Goal: Information Seeking & Learning: Check status

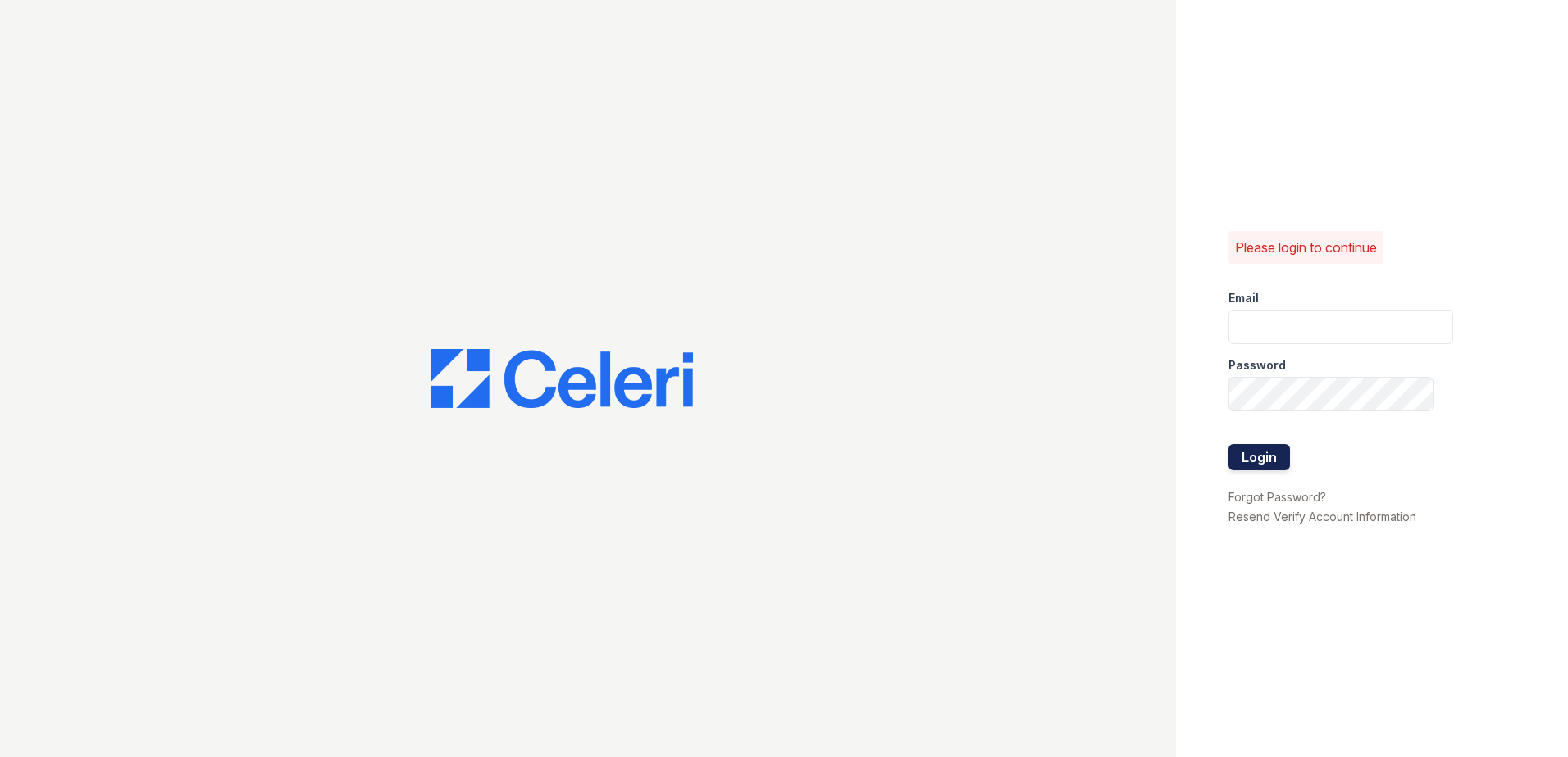
type input "[EMAIL_ADDRESS][DOMAIN_NAME]"
click at [1276, 462] on button "Login" at bounding box center [1258, 457] width 61 height 27
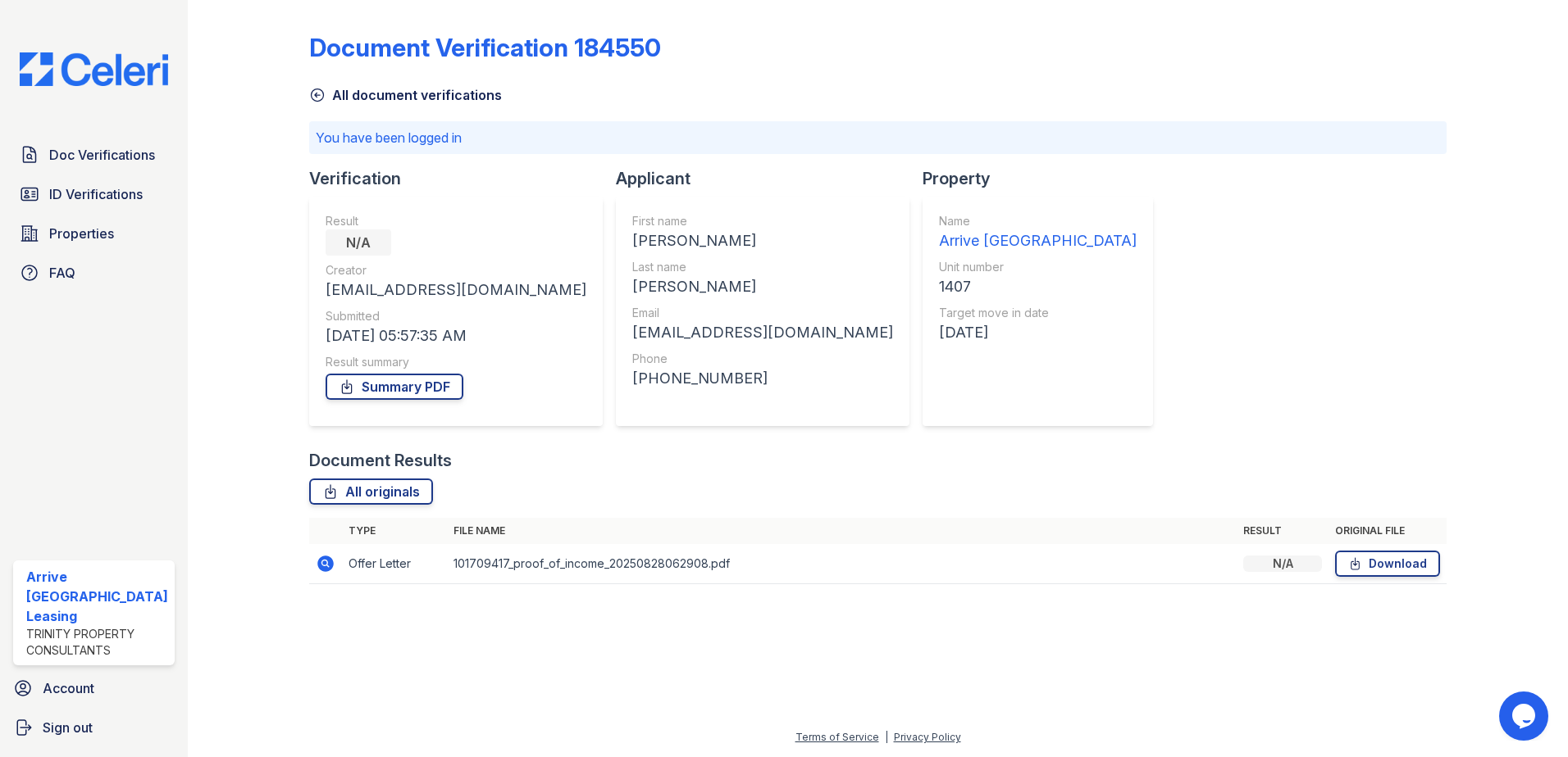
click at [317, 100] on icon at bounding box center [318, 95] width 16 height 16
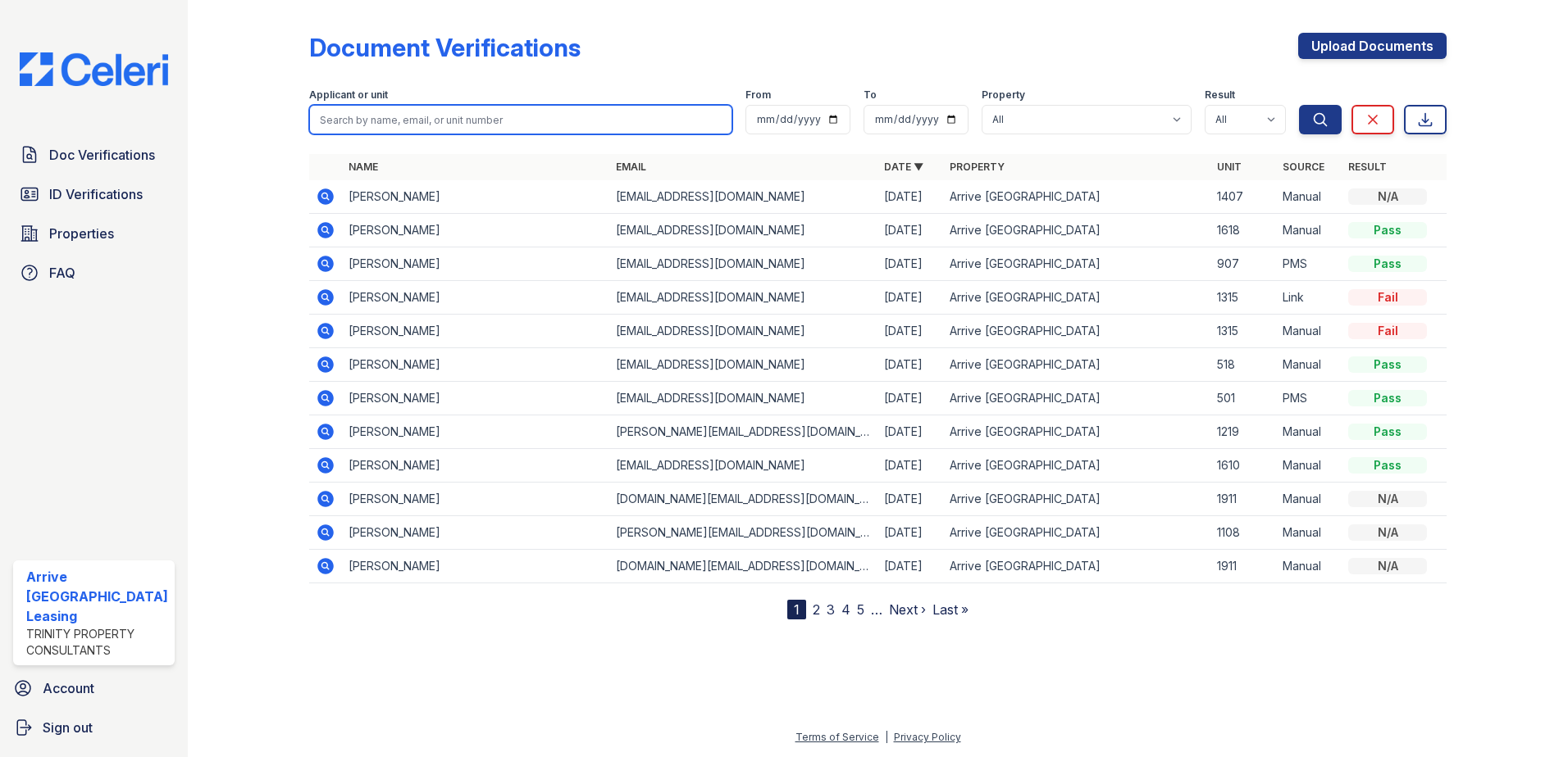
click at [455, 121] on input "search" at bounding box center [521, 119] width 424 height 29
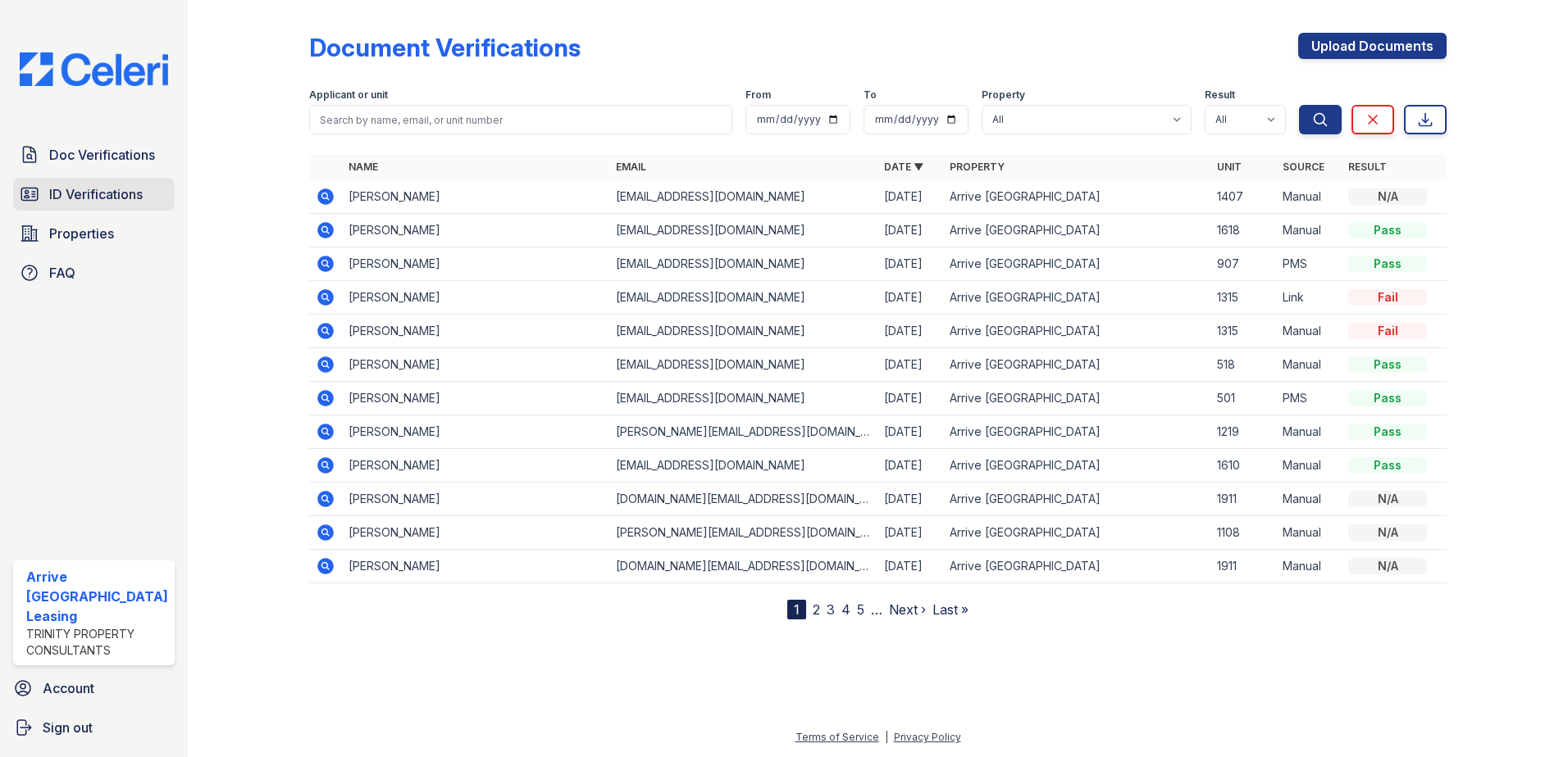
drag, startPoint x: 140, startPoint y: 164, endPoint x: 161, endPoint y: 178, distance: 25.2
click at [140, 164] on span "Doc Verifications" at bounding box center [101, 155] width 106 height 20
click at [98, 150] on span "Doc Verifications" at bounding box center [101, 155] width 106 height 20
click at [146, 145] on span "Doc Verifications" at bounding box center [101, 155] width 106 height 20
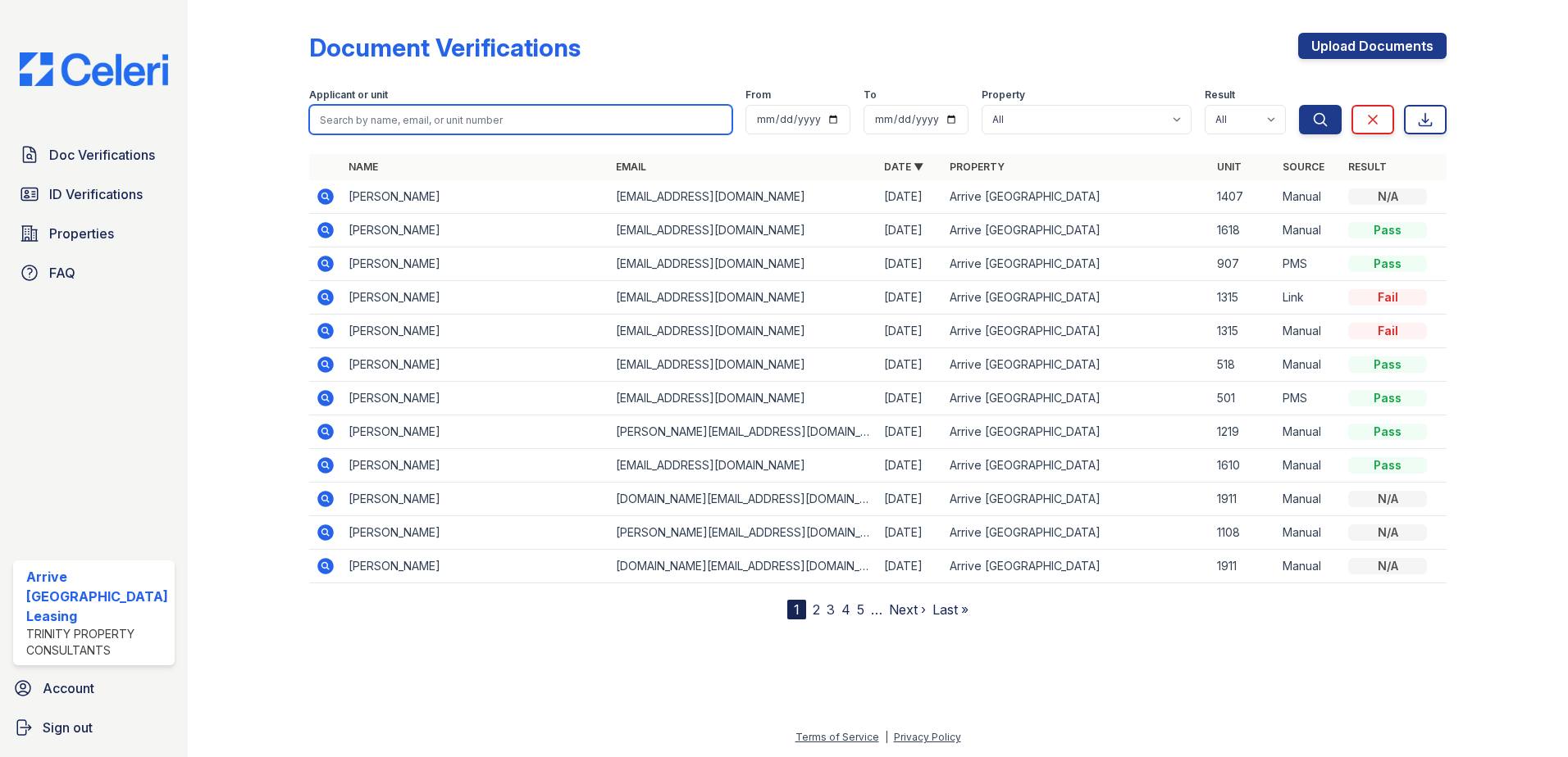
click at [375, 129] on input "search" at bounding box center [521, 119] width 424 height 29
type input "heard"
click at [1298, 105] on button "Search" at bounding box center [1320, 119] width 43 height 29
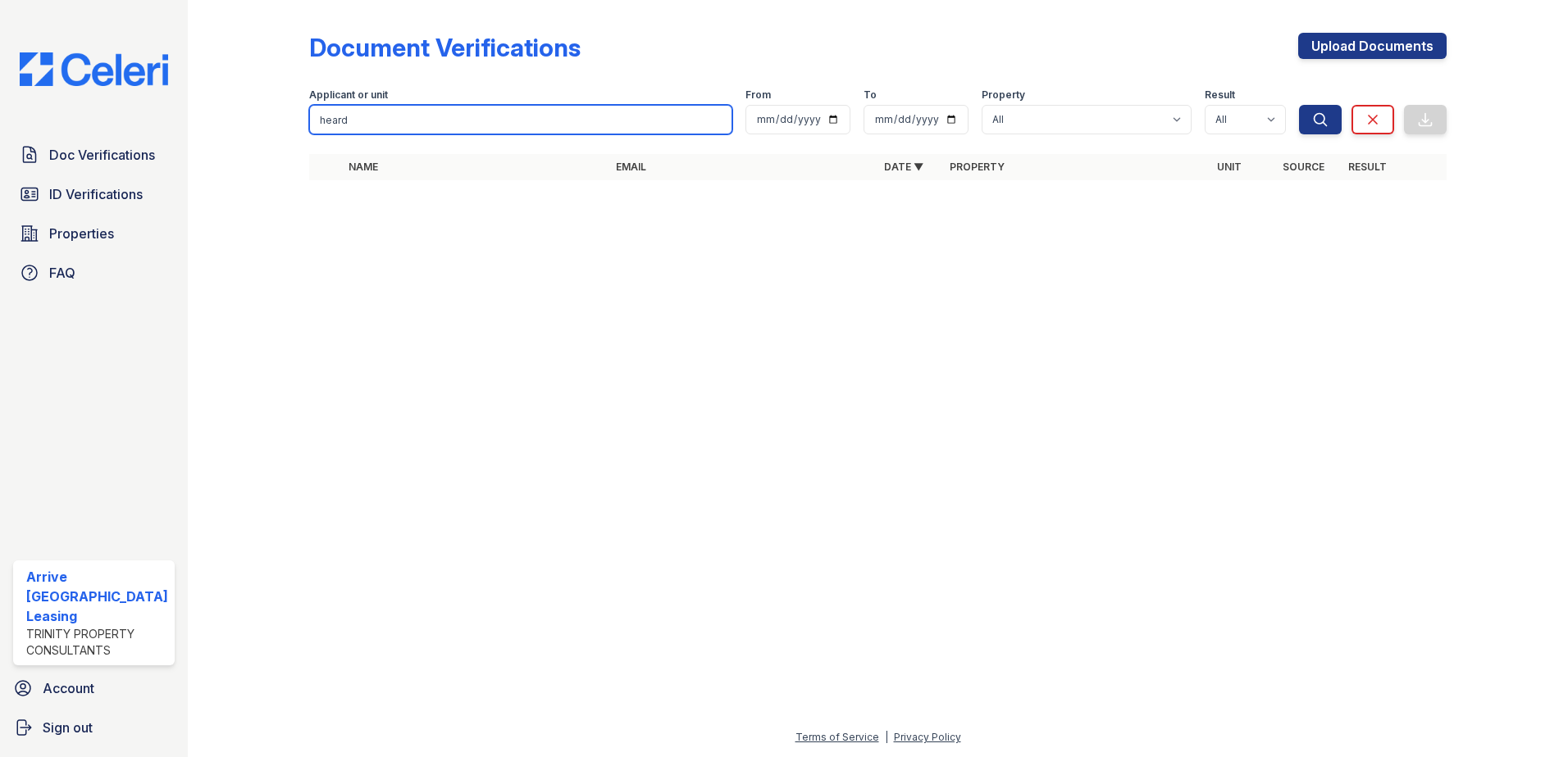
click at [716, 127] on input "heard" at bounding box center [521, 119] width 424 height 29
click at [714, 116] on input "heard" at bounding box center [521, 119] width 424 height 29
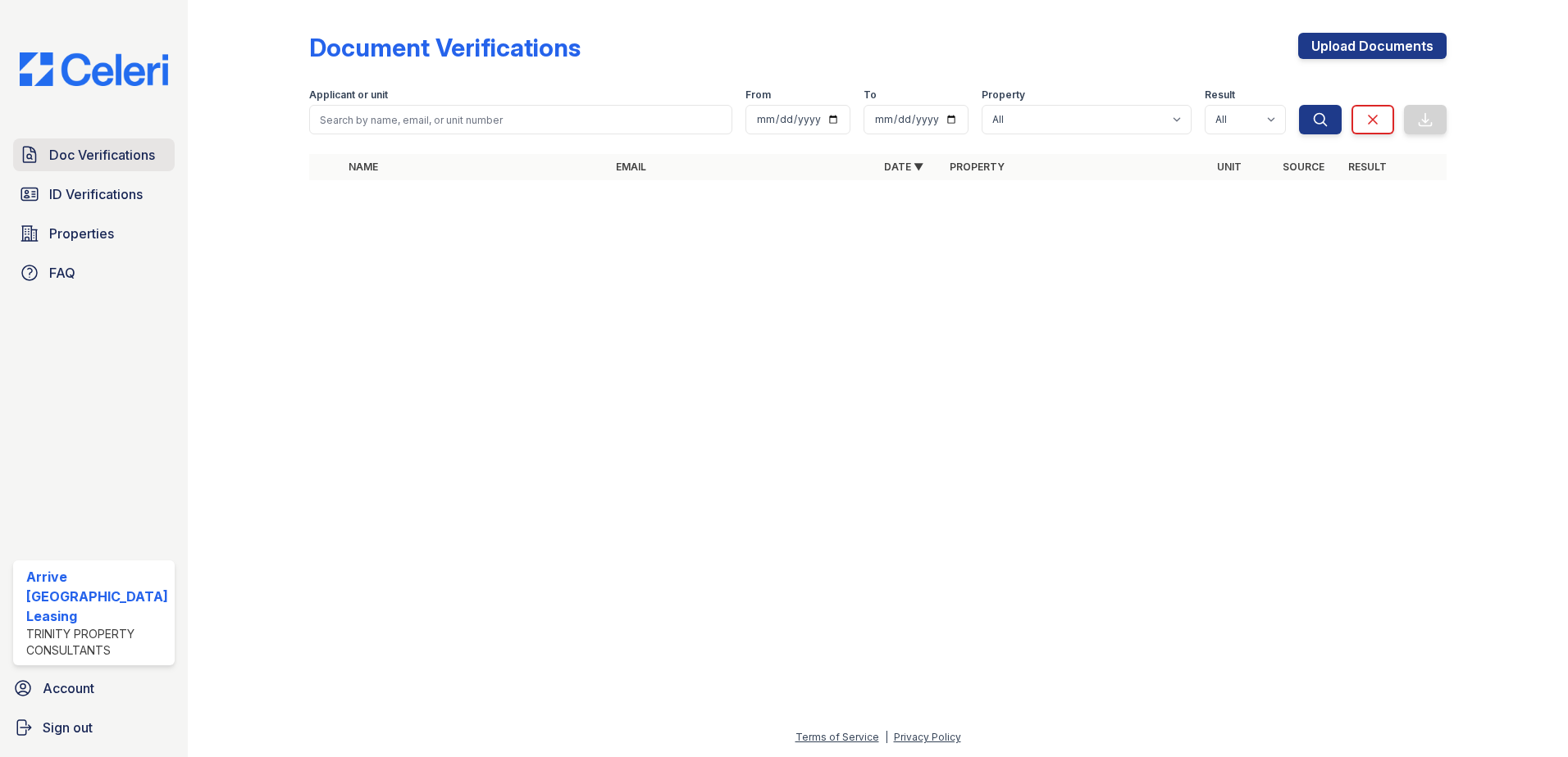
click at [106, 162] on span "Doc Verifications" at bounding box center [101, 155] width 106 height 20
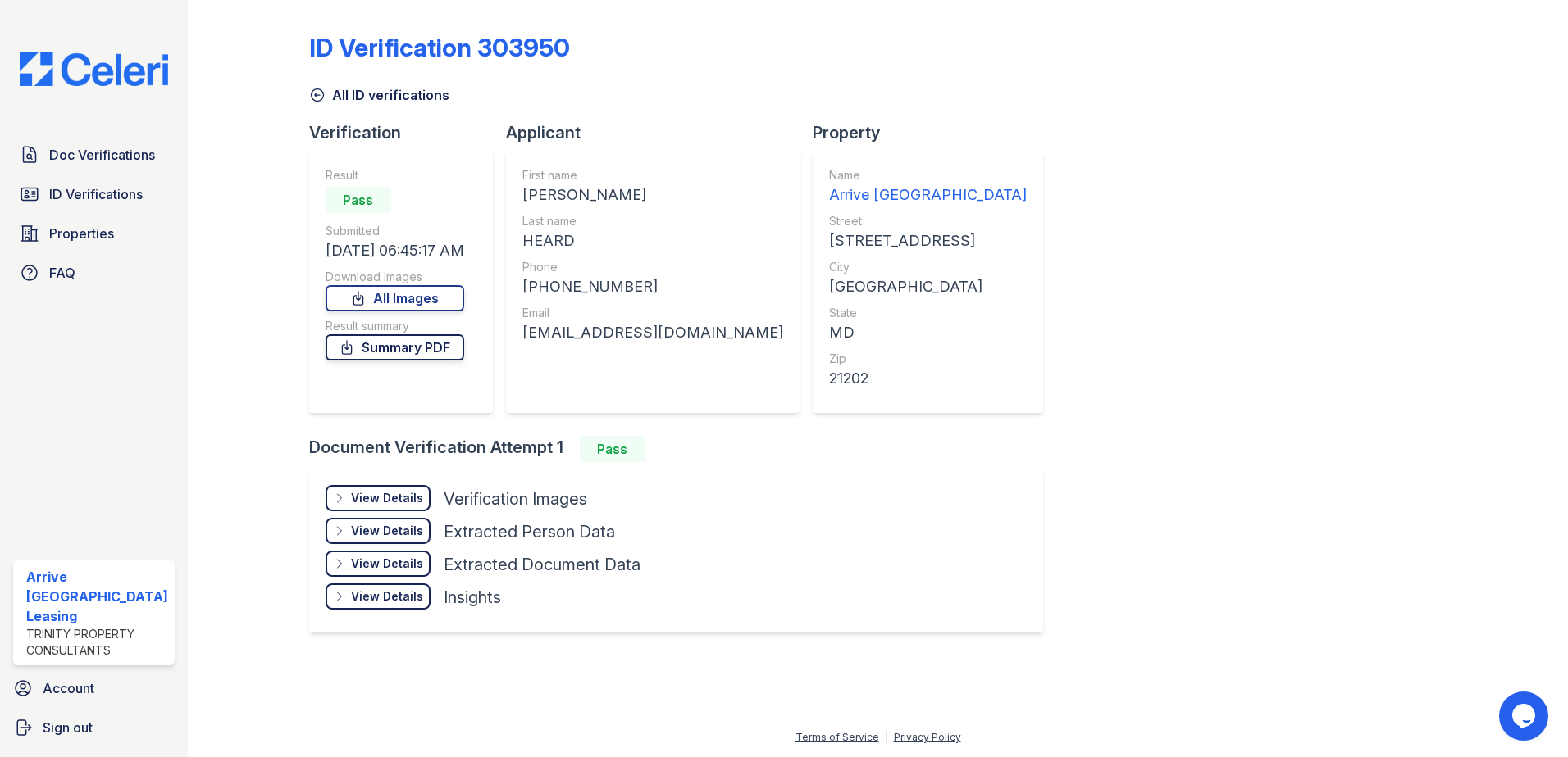
click at [389, 296] on link "All Images" at bounding box center [395, 299] width 138 height 27
click at [1462, 224] on div at bounding box center [1494, 331] width 95 height 649
